Goal: Task Accomplishment & Management: Use online tool/utility

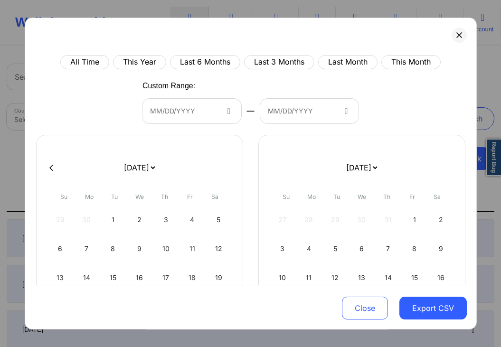
select select "2025-6"
select select "2025-7"
click at [354, 61] on button "Last Month" at bounding box center [347, 62] width 59 height 14
select select "2025-6"
select select "2025-7"
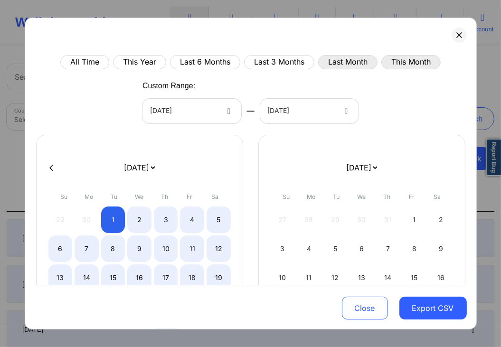
click at [404, 57] on button "This Month" at bounding box center [410, 62] width 59 height 14
select select "2025-6"
select select "2025-7"
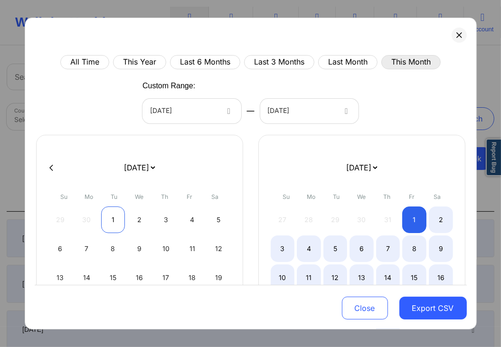
click at [124, 219] on div "1" at bounding box center [113, 219] width 24 height 27
select select "2025-6"
select select "2025-7"
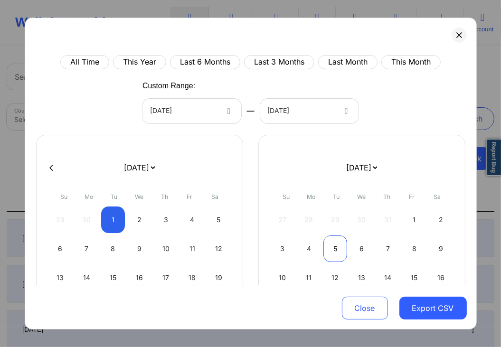
select select "2025-6"
select select "2025-7"
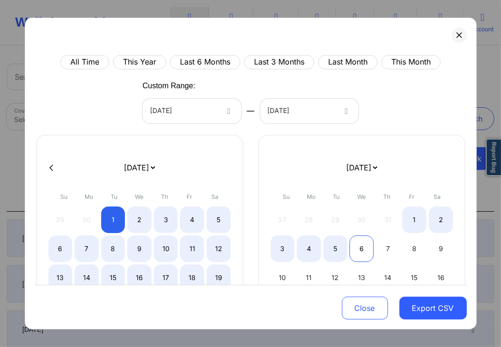
select select "2025-6"
select select "2025-7"
select select "2025-6"
select select "2025-7"
select select "2025-6"
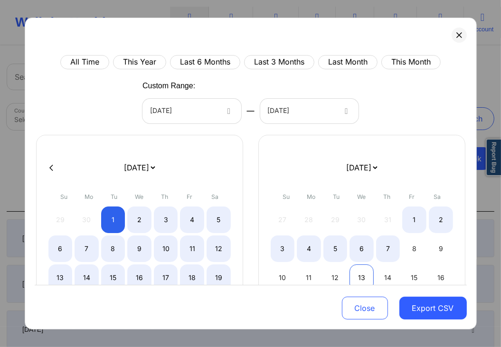
select select "2025-7"
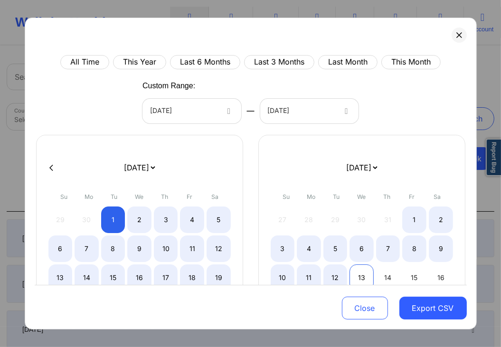
click at [365, 269] on div "13" at bounding box center [361, 277] width 24 height 27
select select "2025-6"
select select "2025-7"
click at [310, 307] on div "Close Export CSV" at bounding box center [251, 307] width 432 height 44
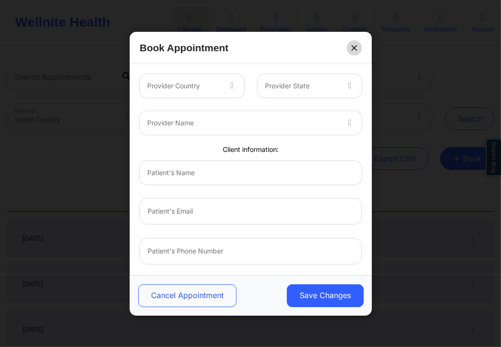
click at [357, 44] on button at bounding box center [353, 47] width 15 height 15
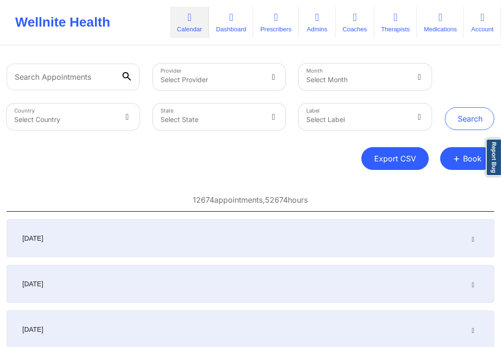
click at [394, 153] on button "Export CSV" at bounding box center [394, 158] width 67 height 23
select select "2025-6"
select select "2025-7"
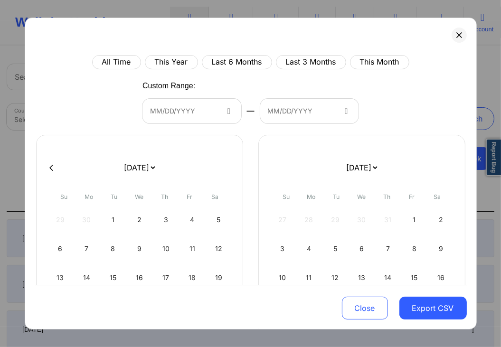
click at [389, 94] on div "All Time This Year Last 6 Months Last 3 Months This Month Custom Range: MM/DD/Y…" at bounding box center [251, 254] width 432 height 398
click at [374, 60] on button "This Month" at bounding box center [379, 62] width 59 height 14
select select "2025-6"
select select "2025-7"
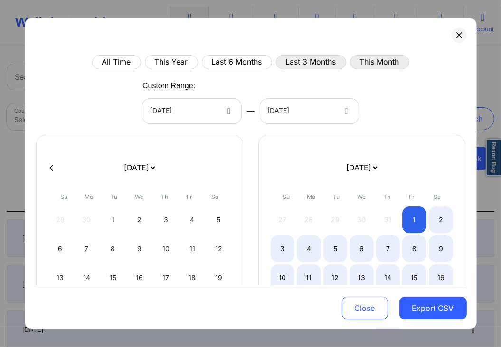
click at [331, 60] on button "Last 3 Months" at bounding box center [311, 62] width 70 height 14
select select "2025-4"
select select "2025-5"
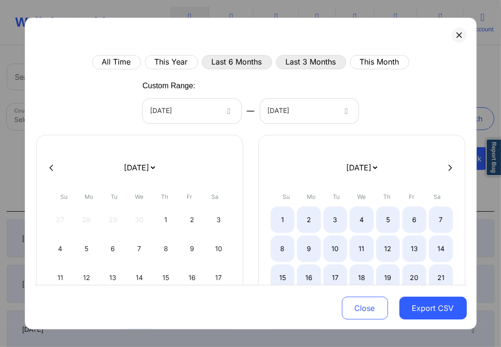
click at [245, 66] on button "Last 6 Months" at bounding box center [237, 62] width 70 height 14
select select "2025-1"
select select "2025-2"
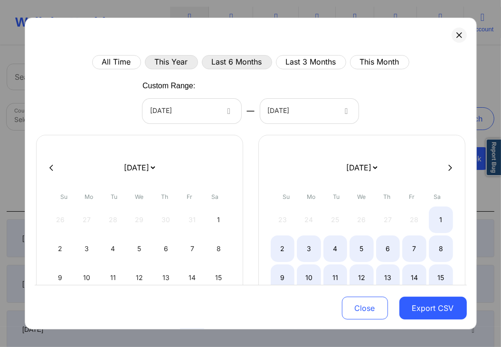
click at [166, 59] on button "This Year" at bounding box center [171, 62] width 53 height 14
select select "2025-0"
select select "2025-1"
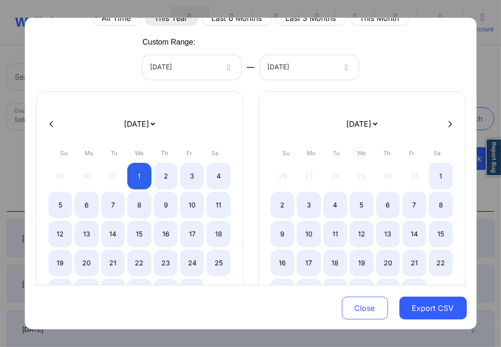
scroll to position [93, 0]
